Goal: Register for event/course

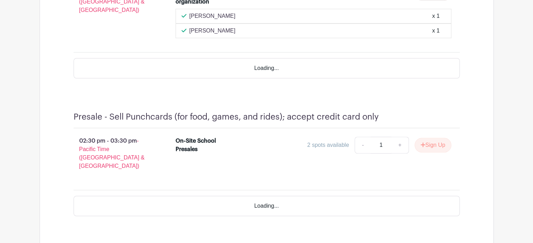
scroll to position [540, 0]
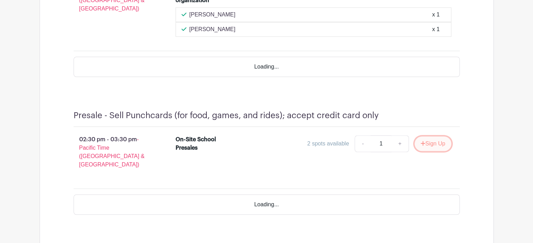
click at [435, 137] on button "Sign Up" at bounding box center [432, 144] width 37 height 15
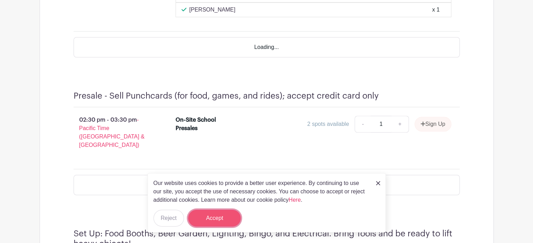
click at [215, 220] on button "Accept" at bounding box center [214, 218] width 53 height 17
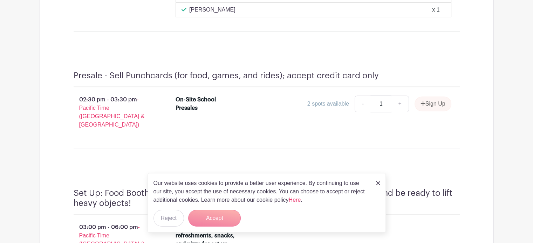
click at [209, 220] on form "Accept" at bounding box center [214, 218] width 53 height 17
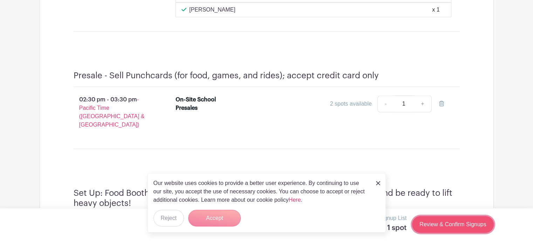
click at [450, 224] on link "Review & Confirm Signups" at bounding box center [452, 225] width 81 height 17
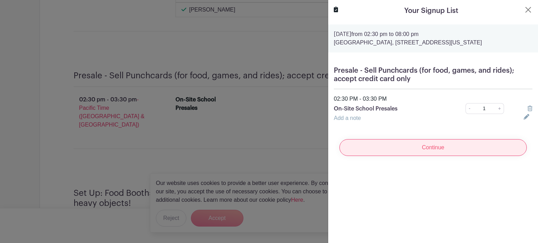
click at [430, 147] on input "Continue" at bounding box center [432, 147] width 187 height 17
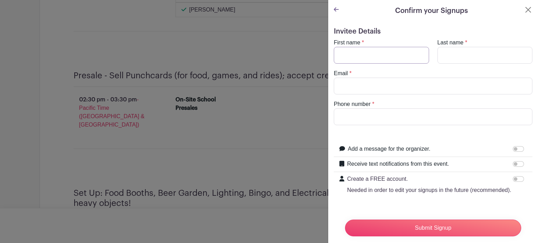
click at [361, 50] on input "First name" at bounding box center [381, 55] width 95 height 17
type input "[DEMOGRAPHIC_DATA]"
type input "[PERSON_NAME]"
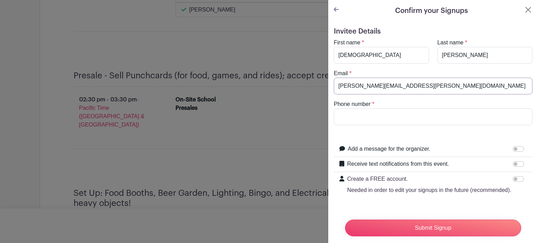
type input "[PERSON_NAME][EMAIL_ADDRESS][PERSON_NAME][DOMAIN_NAME]"
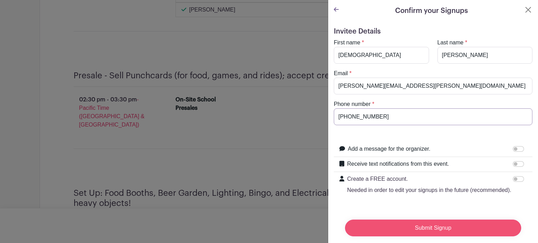
type input "[PHONE_NUMBER]"
click at [422, 224] on input "Submit Signup" at bounding box center [433, 228] width 176 height 17
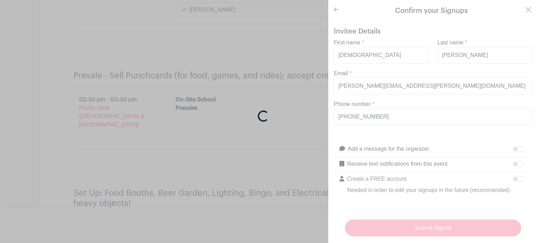
click at [422, 224] on div "Loading..." at bounding box center [269, 121] width 538 height 243
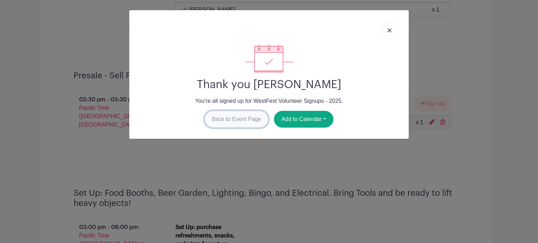
click at [245, 119] on link "Back to Event Page" at bounding box center [237, 119] width 64 height 17
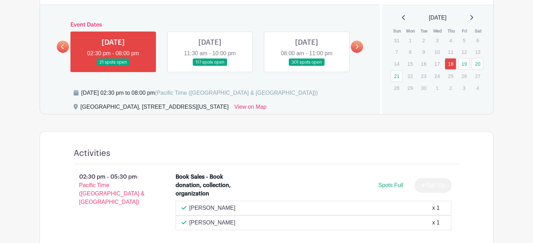
scroll to position [345, 0]
